Goal: Information Seeking & Learning: Learn about a topic

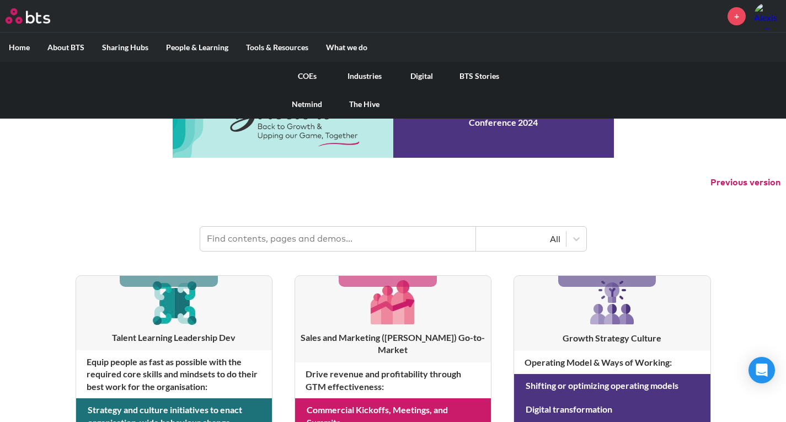
click at [314, 73] on link "COEs" at bounding box center [307, 76] width 57 height 29
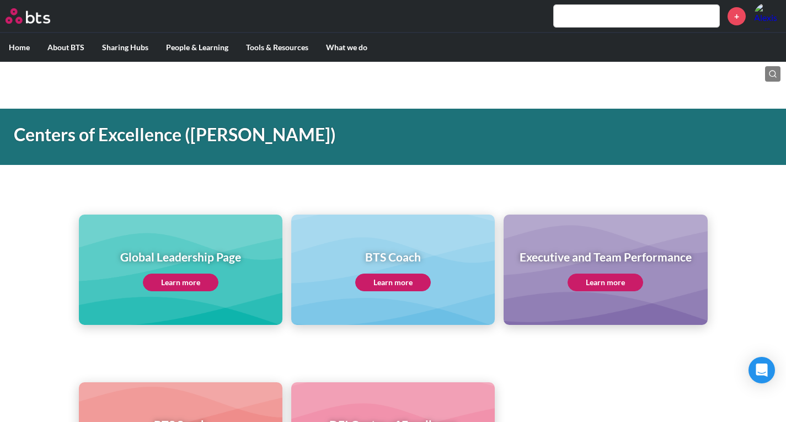
click at [178, 282] on link "Learn more" at bounding box center [181, 283] width 76 height 18
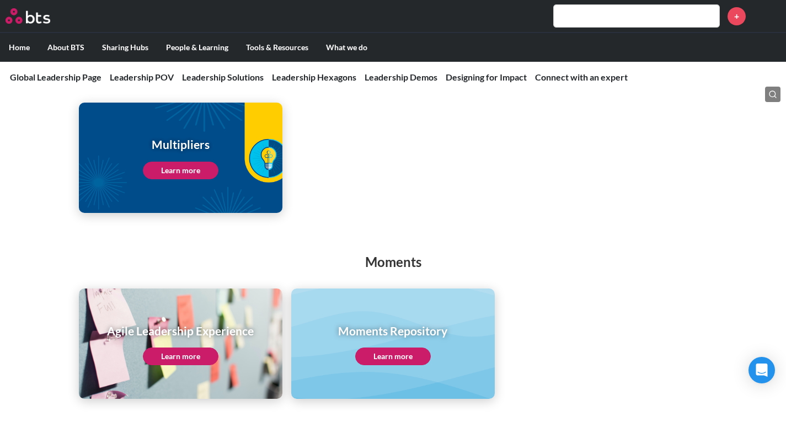
scroll to position [1434, 0]
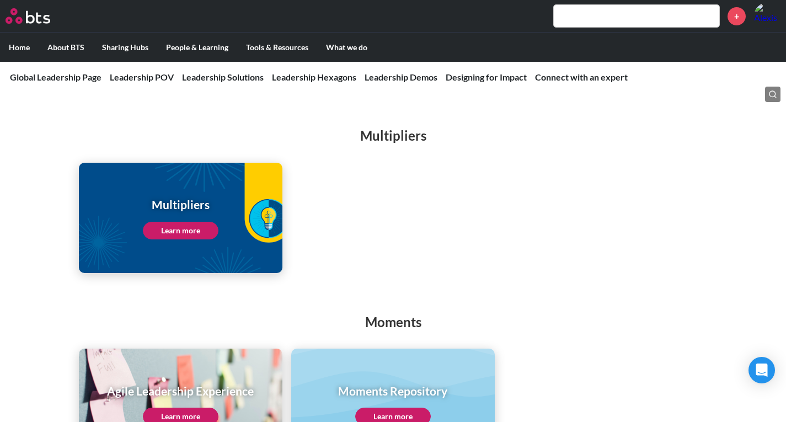
click at [205, 222] on link "Learn more" at bounding box center [181, 231] width 76 height 18
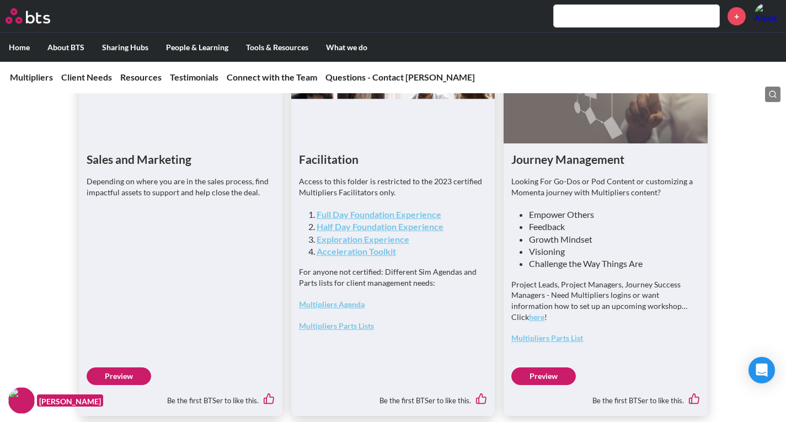
scroll to position [2868, 0]
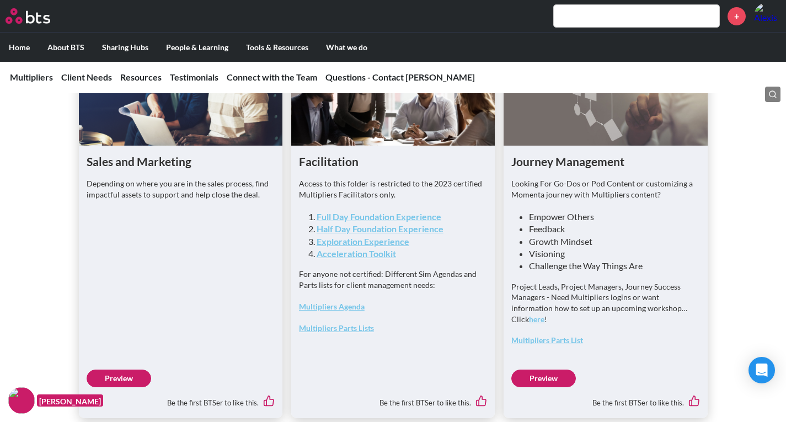
click at [359, 234] on link "Half Day Foundation Experience" at bounding box center [380, 228] width 127 height 10
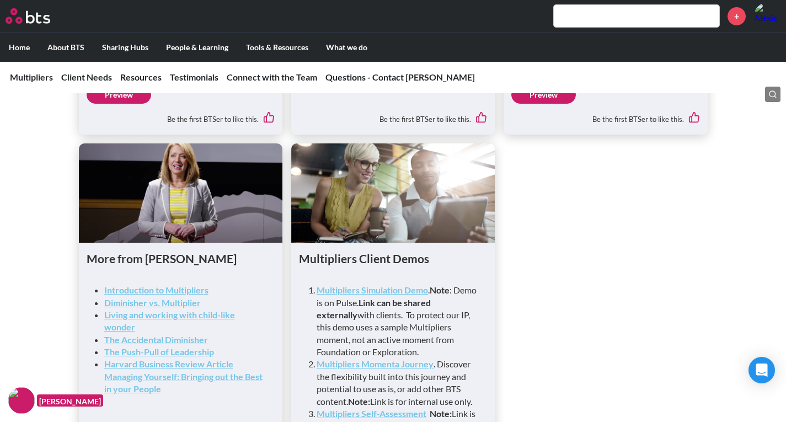
scroll to position [2938, 0]
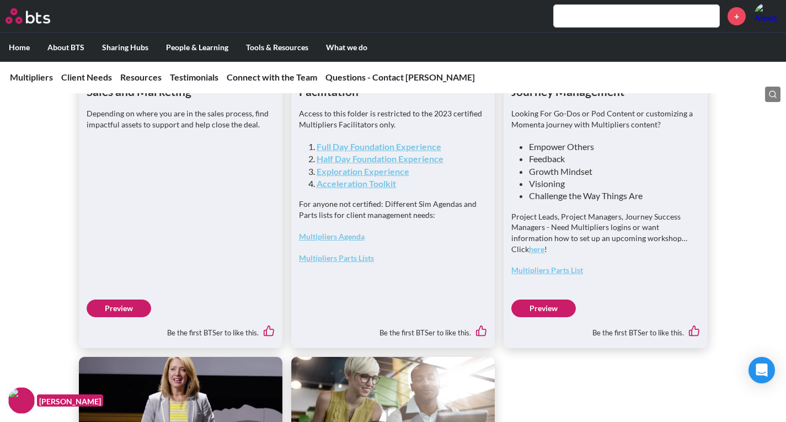
click at [132, 317] on link "Preview" at bounding box center [119, 309] width 65 height 18
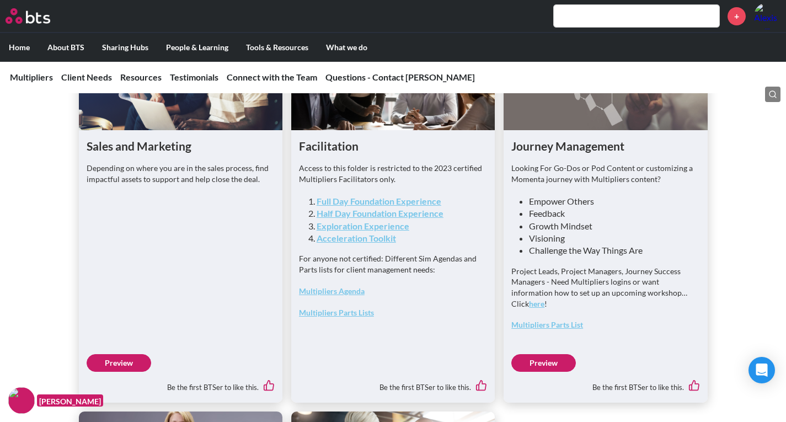
scroll to position [2883, 0]
